Goal: Find specific page/section: Find specific page/section

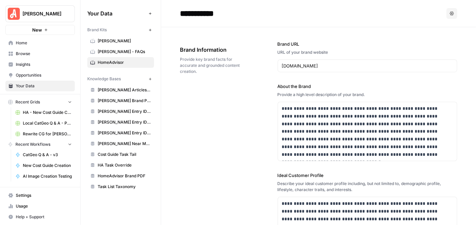
scroll to position [140, 0]
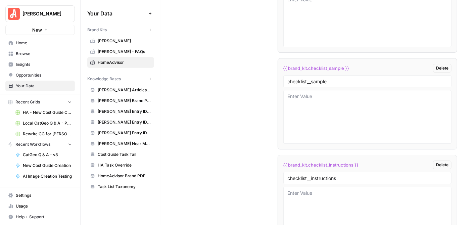
click at [30, 55] on span "Browse" at bounding box center [44, 54] width 56 height 6
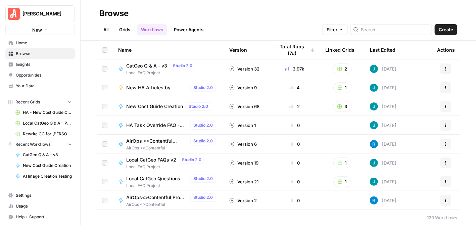
click at [126, 27] on link "Grids" at bounding box center [124, 29] width 19 height 11
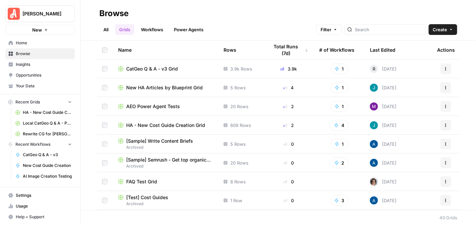
click at [174, 67] on span "CatGeo Q & A - v3 Grid" at bounding box center [152, 69] width 52 height 7
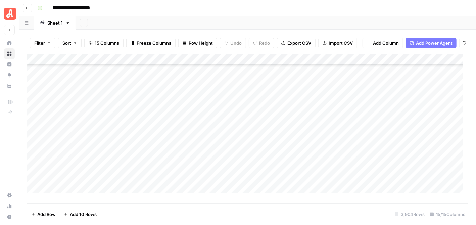
scroll to position [4772, 0]
click at [26, 7] on icon "button" at bounding box center [28, 8] width 4 height 4
